Goal: Information Seeking & Learning: Learn about a topic

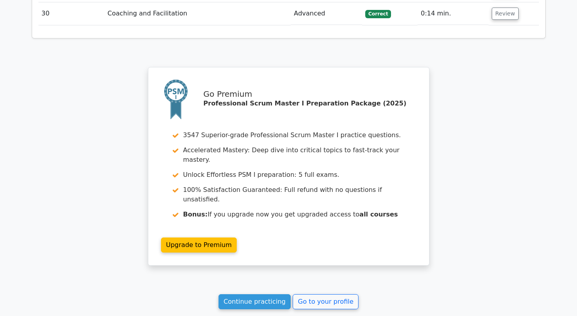
scroll to position [1989, 0]
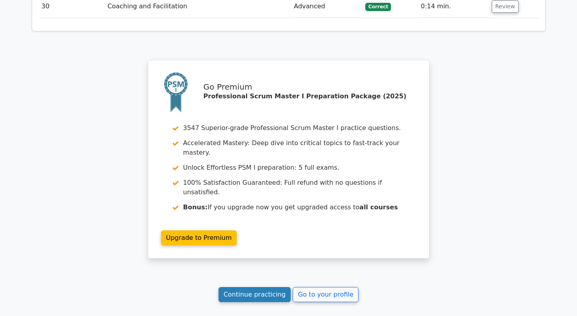
click at [254, 287] on link "Continue practicing" at bounding box center [255, 294] width 73 height 15
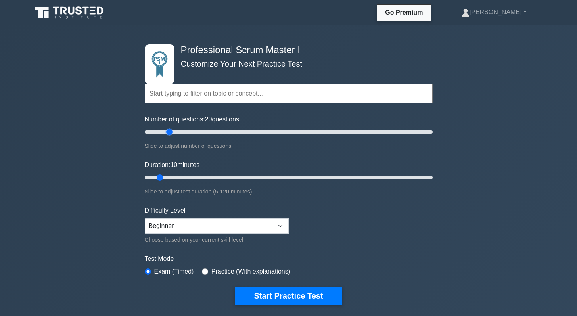
drag, startPoint x: 154, startPoint y: 130, endPoint x: 166, endPoint y: 132, distance: 12.8
type input "20"
click at [166, 132] on input "Number of questions: 20 questions" at bounding box center [289, 132] width 288 height 10
drag, startPoint x: 161, startPoint y: 178, endPoint x: 170, endPoint y: 178, distance: 9.1
type input "15"
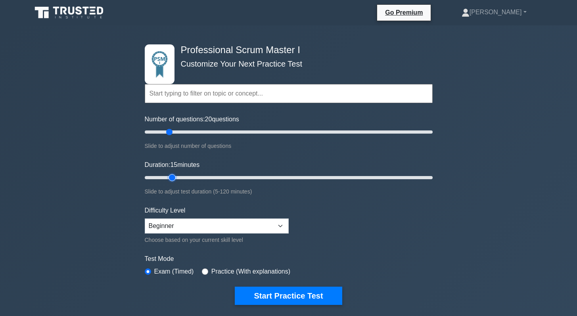
click at [170, 178] on input "Duration: 15 minutes" at bounding box center [289, 178] width 288 height 10
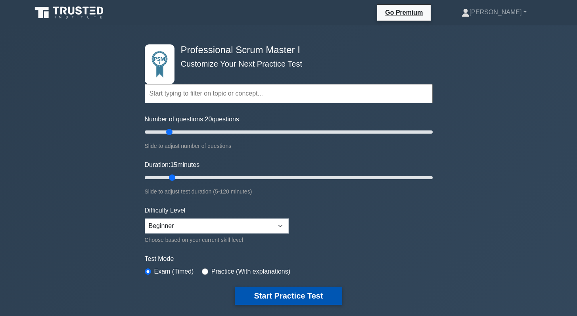
click at [256, 293] on button "Start Practice Test" at bounding box center [288, 296] width 107 height 18
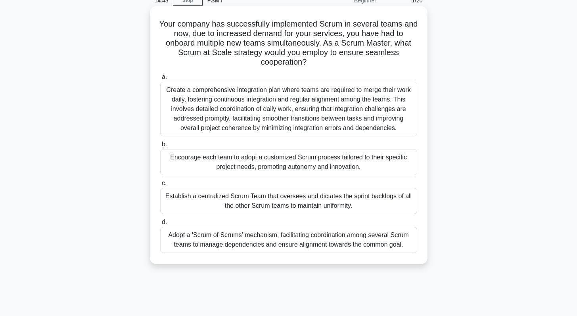
scroll to position [39, 0]
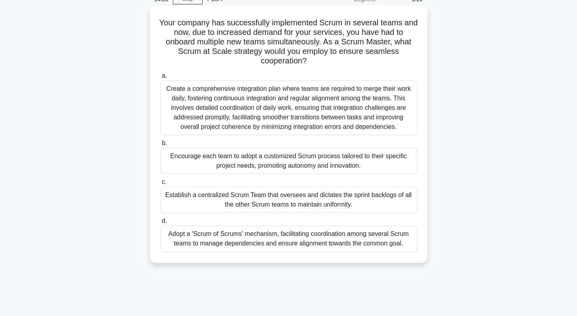
click at [259, 237] on div "Adopt a 'Scrum of Scrums' mechanism, facilitating coordination among several Sc…" at bounding box center [288, 239] width 257 height 26
click at [160, 224] on input "d. Adopt a 'Scrum of Scrums' mechanism, facilitating coordination among several…" at bounding box center [160, 221] width 0 height 5
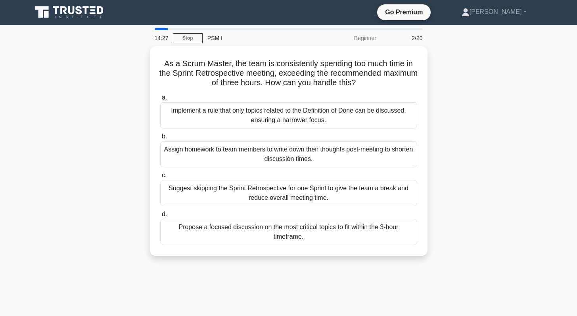
scroll to position [0, 0]
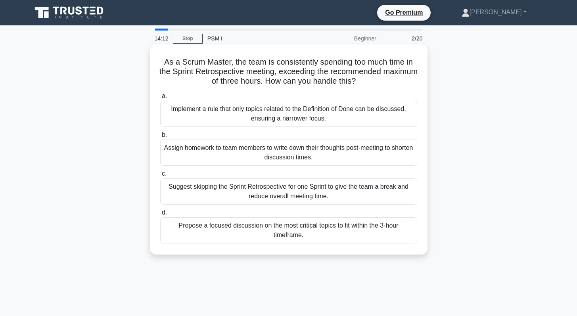
click at [315, 231] on div "Propose a focused discussion on the most critical topics to fit within the 3-ho…" at bounding box center [288, 230] width 257 height 26
click at [160, 215] on input "d. Propose a focused discussion on the most critical topics to fit within the 3…" at bounding box center [160, 212] width 0 height 5
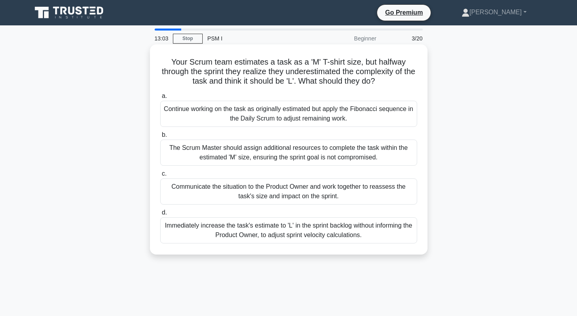
click at [237, 196] on div "Communicate the situation to the Product Owner and work together to reassess th…" at bounding box center [288, 192] width 257 height 26
click at [160, 177] on input "c. Communicate the situation to the Product Owner and work together to reassess…" at bounding box center [160, 173] width 0 height 5
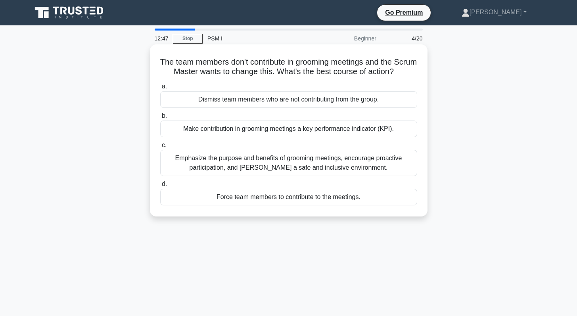
click at [221, 162] on div "Emphasize the purpose and benefits of grooming meetings, encourage proactive pa…" at bounding box center [288, 163] width 257 height 26
click at [160, 148] on input "c. Emphasize the purpose and benefits of grooming meetings, encourage proactive…" at bounding box center [160, 145] width 0 height 5
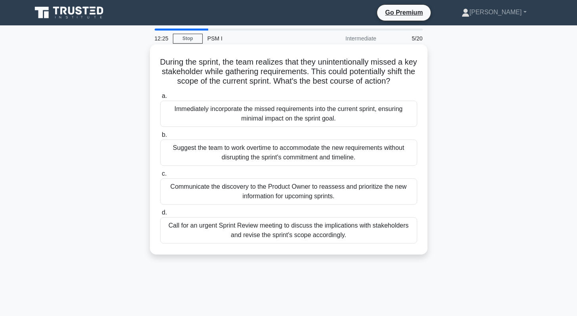
click at [241, 187] on div "Communicate the discovery to the Product Owner to reassess and prioritize the n…" at bounding box center [288, 192] width 257 height 26
click at [160, 177] on input "c. Communicate the discovery to the Product Owner to reassess and prioritize th…" at bounding box center [160, 173] width 0 height 5
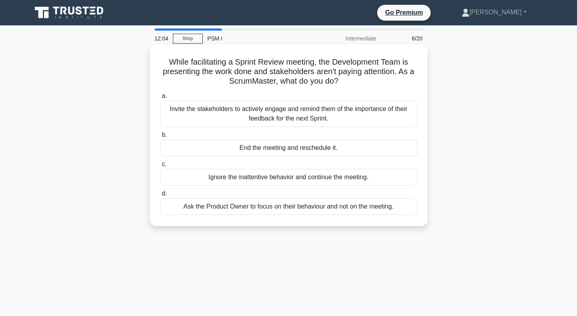
click at [182, 112] on div "Invite the stakeholders to actively engage and remind them of the importance of…" at bounding box center [288, 114] width 257 height 26
click at [160, 99] on input "a. Invite the stakeholders to actively engage and remind them of the importance…" at bounding box center [160, 96] width 0 height 5
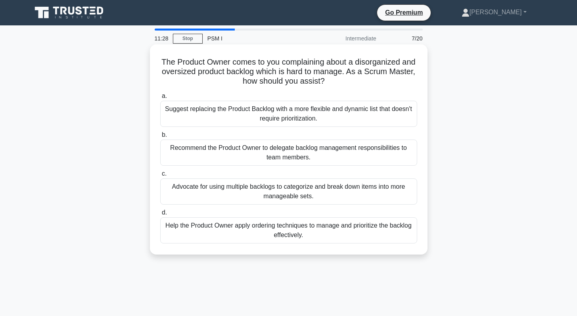
click at [276, 232] on div "Help the Product Owner apply ordering techniques to manage and prioritize the b…" at bounding box center [288, 230] width 257 height 26
click at [160, 215] on input "d. Help the Product Owner apply ordering techniques to manage and prioritize th…" at bounding box center [160, 212] width 0 height 5
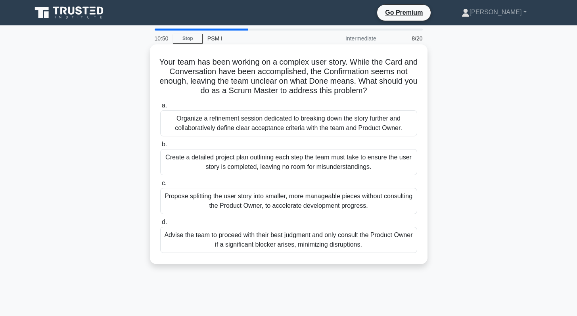
click at [260, 244] on div "Advise the team to proceed with their best judgment and only consult the Produc…" at bounding box center [288, 240] width 257 height 26
click at [160, 225] on input "d. Advise the team to proceed with their best judgment and only consult the Pro…" at bounding box center [160, 222] width 0 height 5
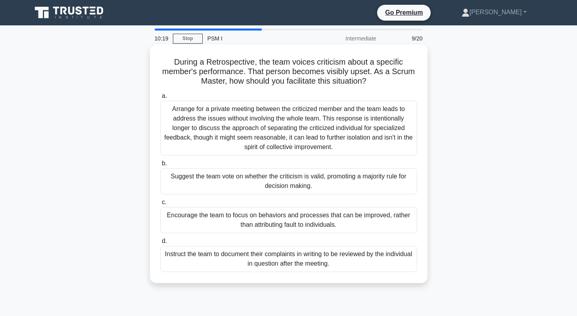
click at [224, 223] on div "Encourage the team to focus on behaviors and processes that can be improved, ra…" at bounding box center [288, 220] width 257 height 26
click at [160, 205] on input "c. Encourage the team to focus on behaviors and processes that can be improved,…" at bounding box center [160, 202] width 0 height 5
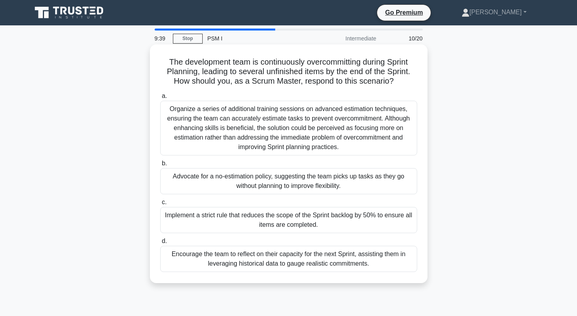
click at [262, 262] on div "Encourage the team to reflect on their capacity for the next Sprint, assisting …" at bounding box center [288, 259] width 257 height 26
click at [160, 244] on input "d. Encourage the team to reflect on their capacity for the next Sprint, assisti…" at bounding box center [160, 241] width 0 height 5
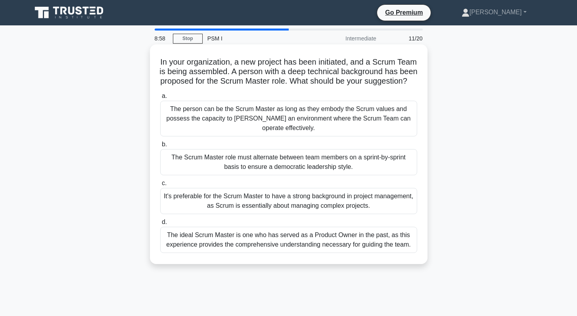
click at [242, 116] on div "The person can be the Scrum Master as long as they embody the Scrum values and …" at bounding box center [288, 119] width 257 height 36
click at [160, 99] on input "a. The person can be the Scrum Master as long as they embody the Scrum values a…" at bounding box center [160, 96] width 0 height 5
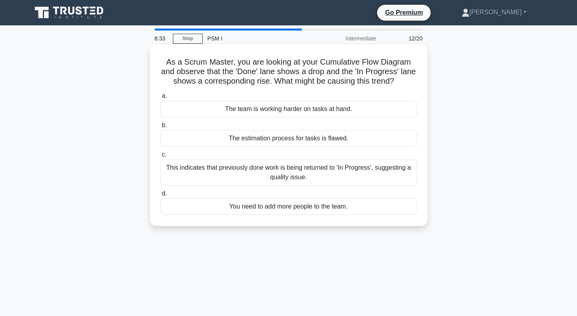
click at [281, 178] on div "This indicates that previously done work is being returned to 'In Progress', su…" at bounding box center [288, 173] width 257 height 26
click at [160, 158] on input "c. This indicates that previously done work is being returned to 'In Progress',…" at bounding box center [160, 154] width 0 height 5
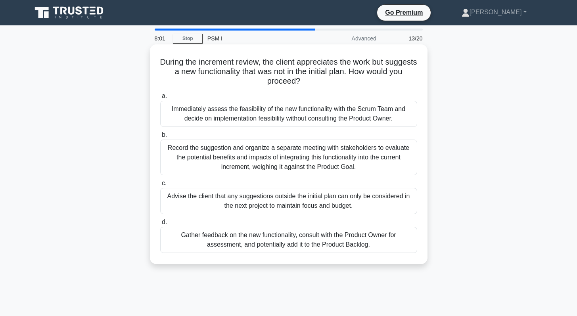
click at [281, 234] on div "Gather feedback on the new functionality, consult with the Product Owner for as…" at bounding box center [288, 240] width 257 height 26
click at [160, 225] on input "d. Gather feedback on the new functionality, consult with the Product Owner for…" at bounding box center [160, 222] width 0 height 5
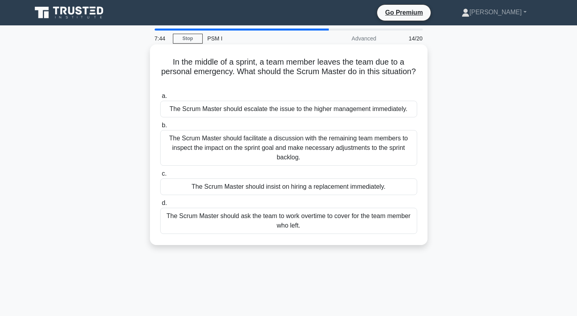
click at [253, 150] on div "The Scrum Master should facilitate a discussion with the remaining team members…" at bounding box center [288, 148] width 257 height 36
click at [160, 128] on input "b. The Scrum Master should facilitate a discussion with the remaining team memb…" at bounding box center [160, 125] width 0 height 5
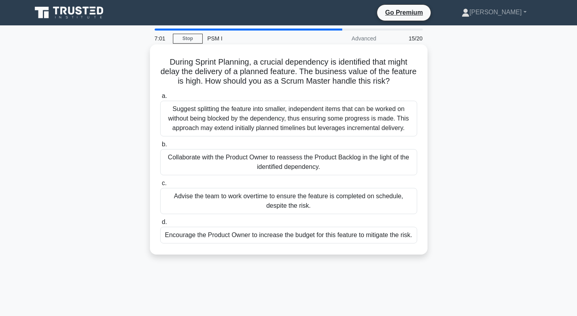
click at [247, 162] on div "Collaborate with the Product Owner to reassess the Product Backlog in the light…" at bounding box center [288, 162] width 257 height 26
click at [160, 147] on input "b. Collaborate with the Product Owner to reassess the Product Backlog in the li…" at bounding box center [160, 144] width 0 height 5
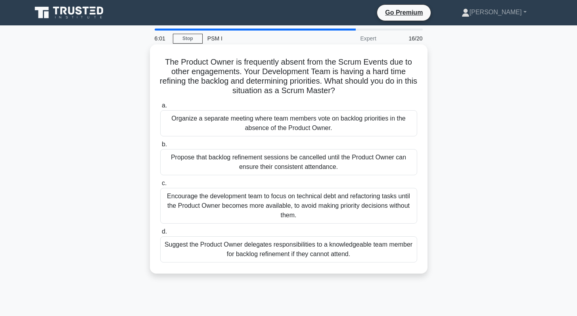
click at [249, 250] on div "Suggest the Product Owner delegates responsibilities to a knowledgeable team me…" at bounding box center [288, 250] width 257 height 26
click at [160, 235] on input "d. Suggest the Product Owner delegates responsibilities to a knowledgeable team…" at bounding box center [160, 231] width 0 height 5
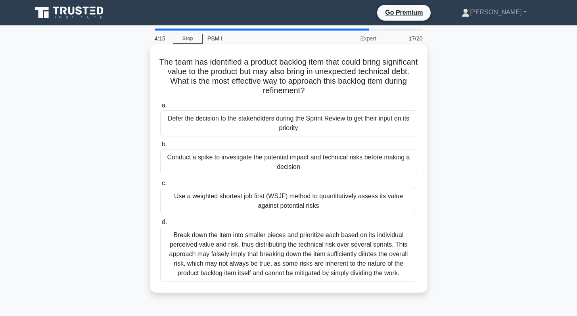
click at [253, 202] on div "Use a weighted shortest job first (WSJF) method to quantitatively assess its va…" at bounding box center [288, 201] width 257 height 26
click at [160, 186] on input "c. Use a weighted shortest job first (WSJF) method to quantitatively assess its…" at bounding box center [160, 183] width 0 height 5
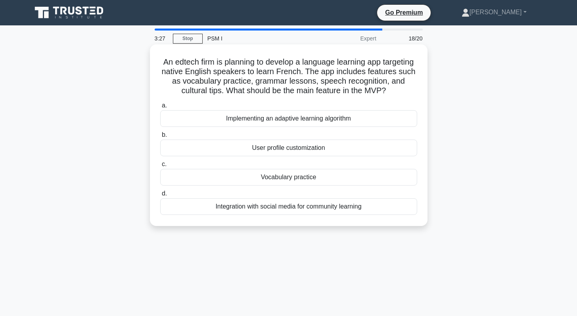
click at [281, 179] on div "Vocabulary practice" at bounding box center [288, 177] width 257 height 17
click at [160, 167] on input "c. Vocabulary practice" at bounding box center [160, 164] width 0 height 5
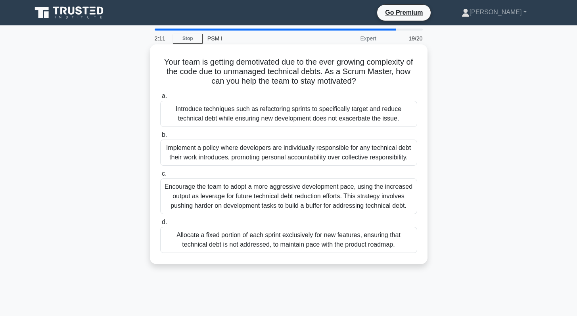
click at [238, 194] on div "Encourage the team to adopt a more aggressive development pace, using the incre…" at bounding box center [288, 197] width 257 height 36
click at [160, 177] on input "c. Encourage the team to adopt a more aggressive development pace, using the in…" at bounding box center [160, 173] width 0 height 5
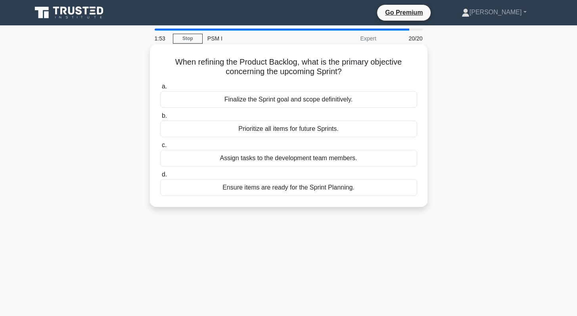
click at [258, 188] on div "Ensure items are ready for the Sprint Planning." at bounding box center [288, 187] width 257 height 17
click at [160, 177] on input "d. Ensure items are ready for the Sprint Planning." at bounding box center [160, 174] width 0 height 5
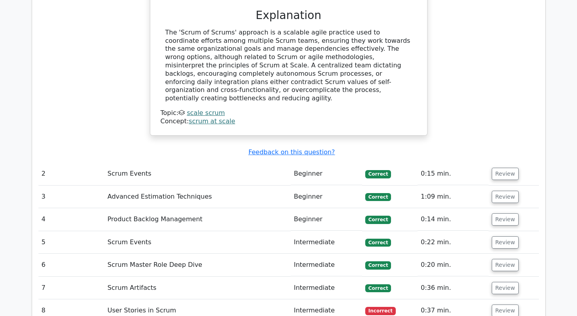
scroll to position [1125, 0]
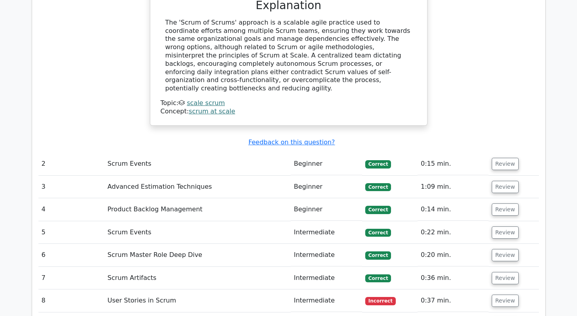
click at [329, 153] on td "Beginner" at bounding box center [326, 164] width 71 height 23
click at [500, 158] on button "Review" at bounding box center [505, 164] width 27 height 12
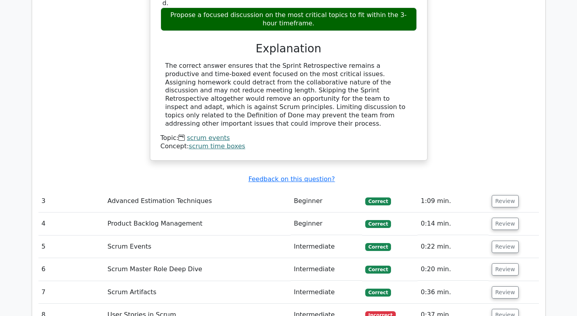
scroll to position [1467, 0]
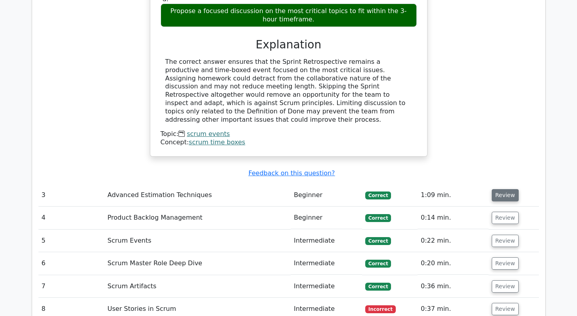
click at [508, 189] on button "Review" at bounding box center [505, 195] width 27 height 12
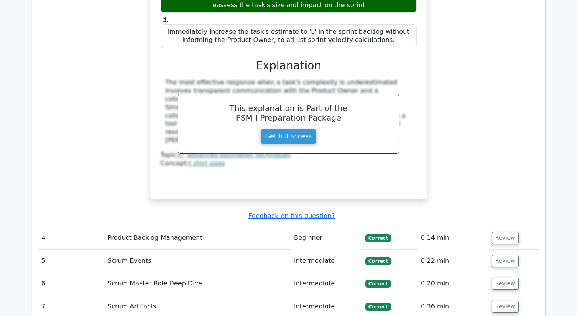
scroll to position [1823, 0]
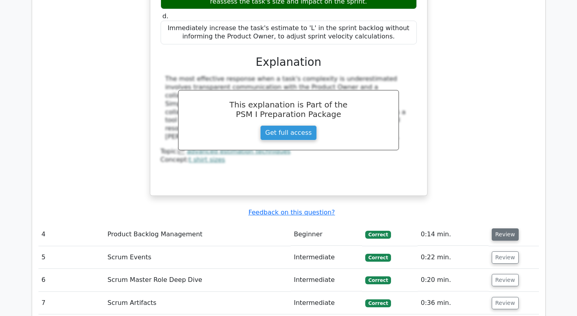
click at [502, 229] on button "Review" at bounding box center [505, 235] width 27 height 12
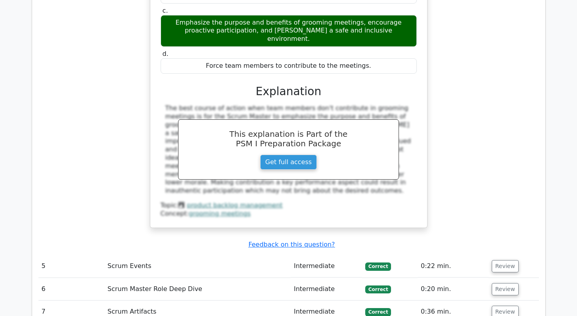
scroll to position [2167, 0]
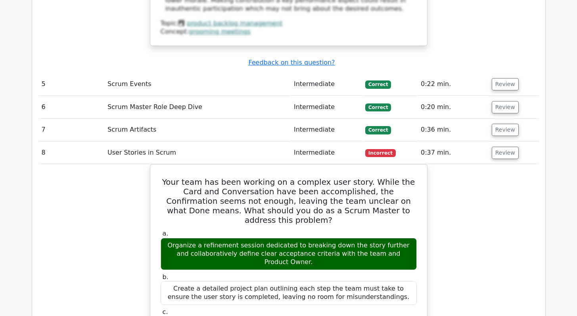
scroll to position [2345, 0]
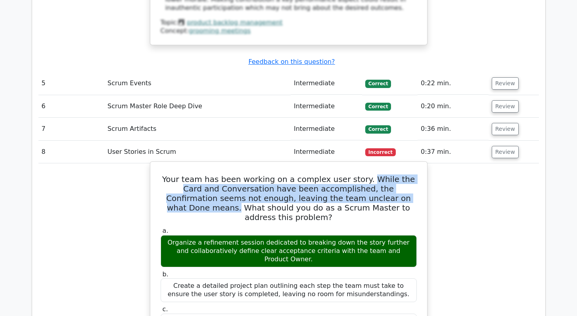
drag, startPoint x: 359, startPoint y: 94, endPoint x: 355, endPoint y: 118, distance: 24.5
click at [355, 175] on h5 "Your team has been working on a complex user story. While the Card and Conversa…" at bounding box center [289, 199] width 258 height 48
copy h5 "While the Card and Conversation have been accomplished, the Confirmation seems …"
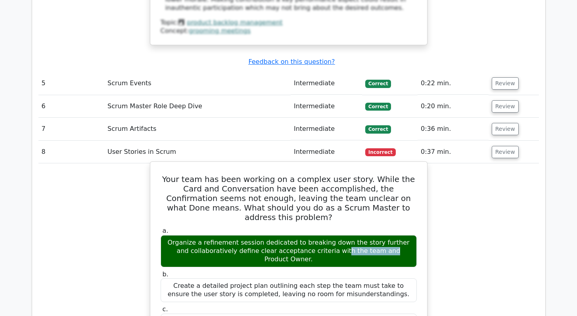
drag, startPoint x: 238, startPoint y: 152, endPoint x: 282, endPoint y: 152, distance: 43.7
click at [282, 235] on div "Organize a refinement session dedicated to breaking down the story further and …" at bounding box center [289, 251] width 256 height 32
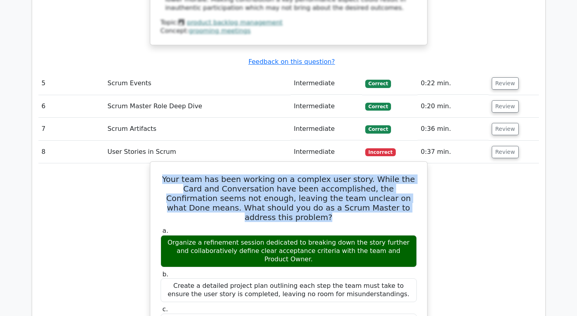
drag, startPoint x: 378, startPoint y: 126, endPoint x: 158, endPoint y: 97, distance: 222.5
copy h5 "Your team has been working on a complex user story. While the Card and Conversa…"
click at [225, 175] on h5 "Your team has been working on a complex user story. While the Card and Conversa…" at bounding box center [289, 199] width 258 height 48
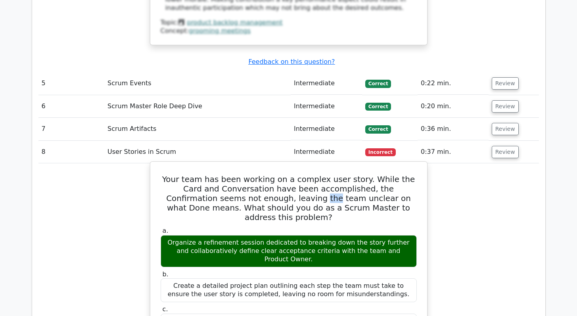
click at [225, 175] on h5 "Your team has been working on a complex user story. While the Card and Conversa…" at bounding box center [289, 199] width 258 height 48
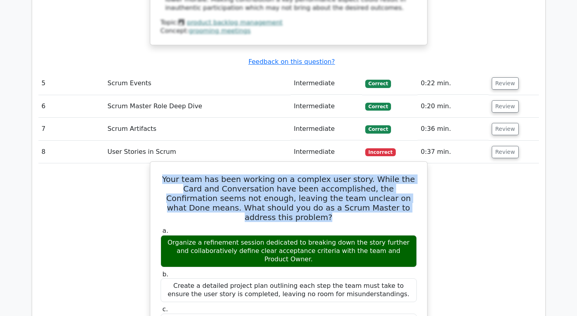
click at [225, 175] on h5 "Your team has been working on a complex user story. While the Card and Conversa…" at bounding box center [289, 199] width 258 height 48
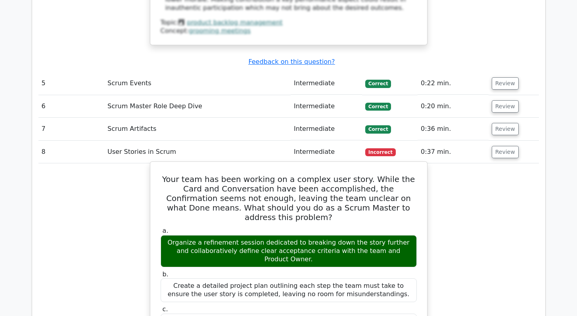
click at [245, 235] on div "Organize a refinement session dedicated to breaking down the story further and …" at bounding box center [289, 251] width 256 height 32
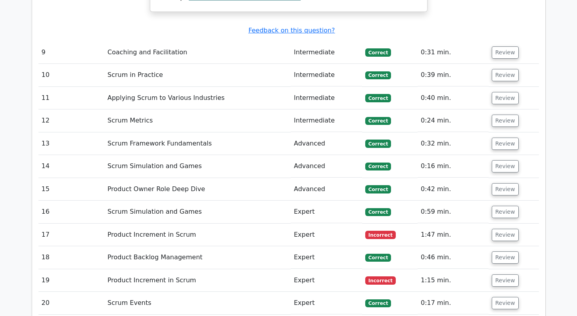
scroll to position [2821, 0]
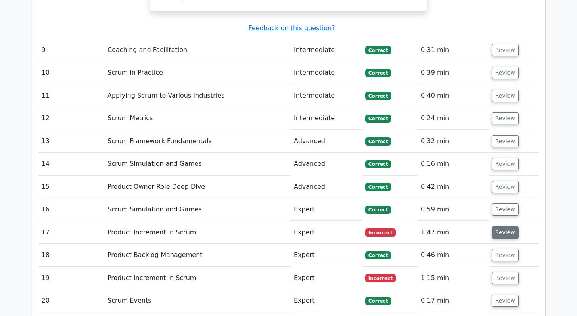
click at [506, 227] on button "Review" at bounding box center [505, 233] width 27 height 12
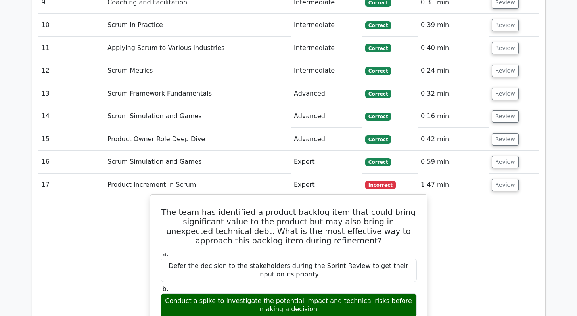
scroll to position [2893, 0]
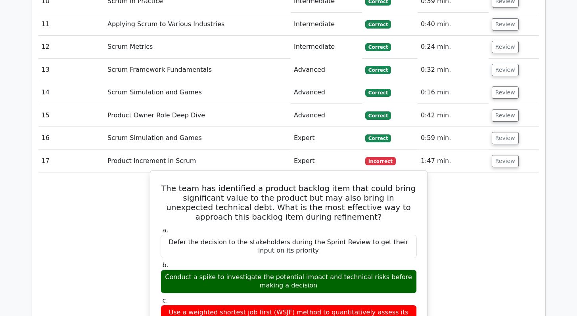
drag, startPoint x: 288, startPoint y: 212, endPoint x: 188, endPoint y: 213, distance: 100.0
click at [188, 305] on div "Use a weighted shortest job first (WSJF) method to quantitatively assess its va…" at bounding box center [289, 317] width 256 height 24
copy div "weighted shortest job first (WSJF)"
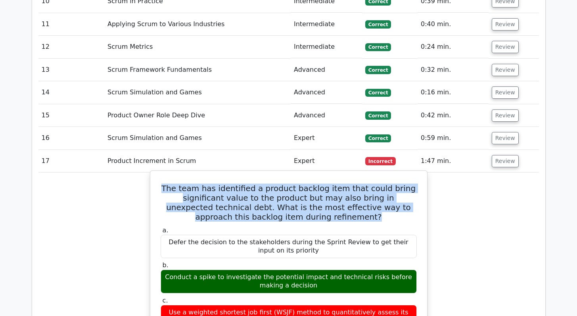
drag, startPoint x: 339, startPoint y: 117, endPoint x: 175, endPoint y: 88, distance: 166.4
click at [175, 184] on h5 "The team has identified a product backlog item that could bring significant val…" at bounding box center [289, 203] width 258 height 38
copy h5 "The team has identified a product backlog item that could bring significant val…"
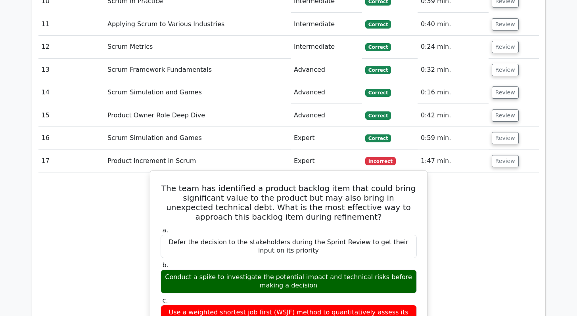
click at [259, 270] on div "Conduct a spike to investigate the potential impact and technical risks before …" at bounding box center [289, 282] width 256 height 24
copy div "Conduct a spike to investigate the potential impact and technical risks before …"
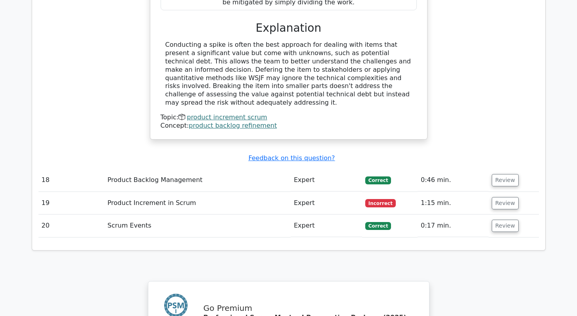
scroll to position [3279, 0]
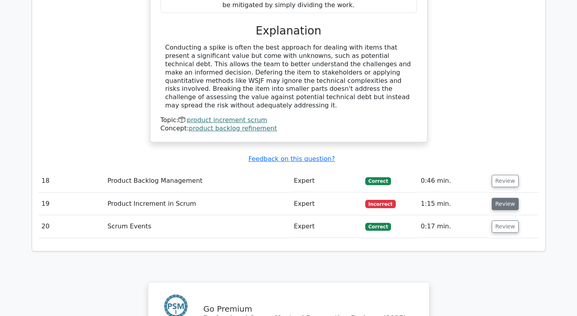
click at [507, 198] on button "Review" at bounding box center [505, 204] width 27 height 12
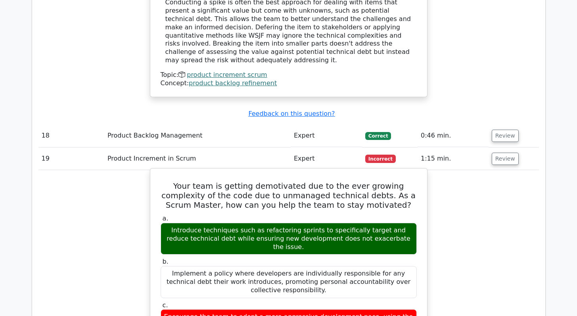
scroll to position [3325, 0]
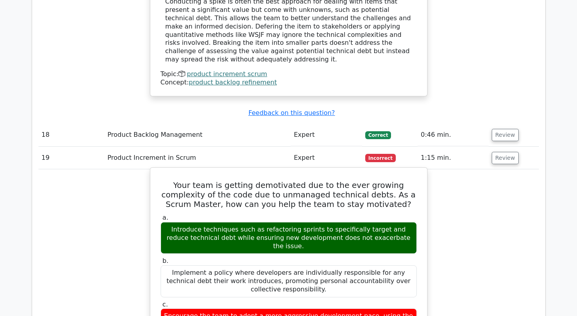
click at [294, 181] on h5 "Your team is getting demotivated due to the ever growing complexity of the code…" at bounding box center [289, 195] width 258 height 29
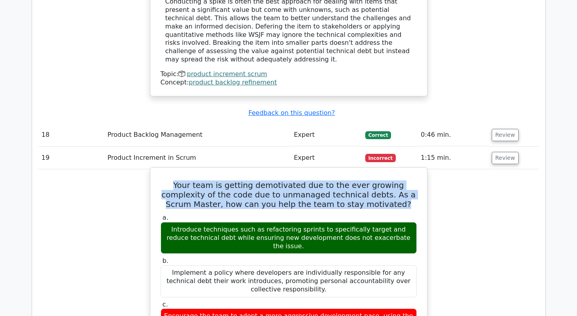
click at [294, 181] on h5 "Your team is getting demotivated due to the ever growing complexity of the code…" at bounding box center [289, 195] width 258 height 29
copy div "Your team is getting demotivated due to the ever growing complexity of the code…"
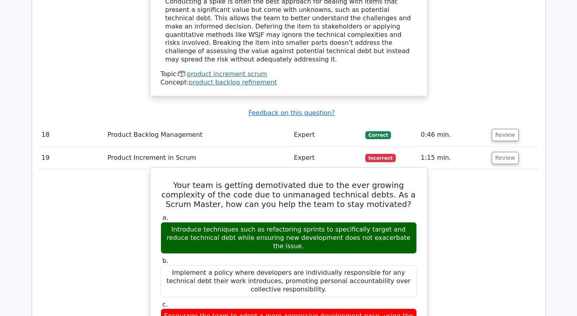
click at [229, 222] on div "Introduce techniques such as refactoring sprints to specifically target and red…" at bounding box center [289, 238] width 256 height 32
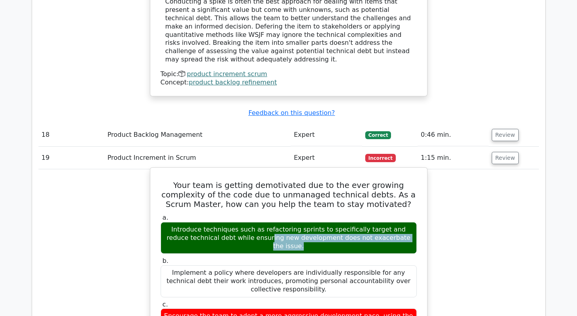
click at [229, 222] on div "Introduce techniques such as refactoring sprints to specifically target and red…" at bounding box center [289, 238] width 256 height 32
copy div "Introduce techniques such as refactoring sprints to specifically target and red…"
